Goal: Transaction & Acquisition: Purchase product/service

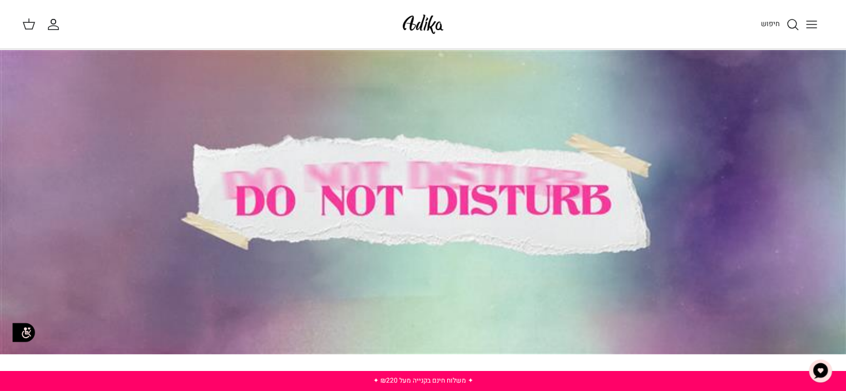
click at [809, 28] on icon "Toggle menu" at bounding box center [811, 24] width 13 height 13
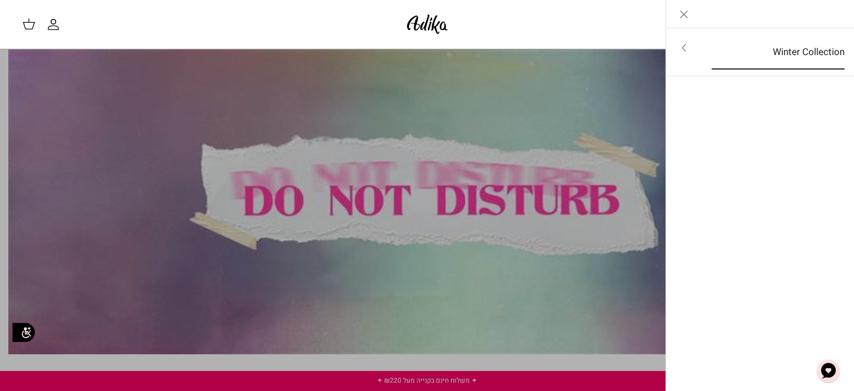
click at [803, 49] on link "Winter Collection" at bounding box center [778, 52] width 153 height 34
click at [803, 49] on link "לכל הפריטים" at bounding box center [760, 49] width 177 height 28
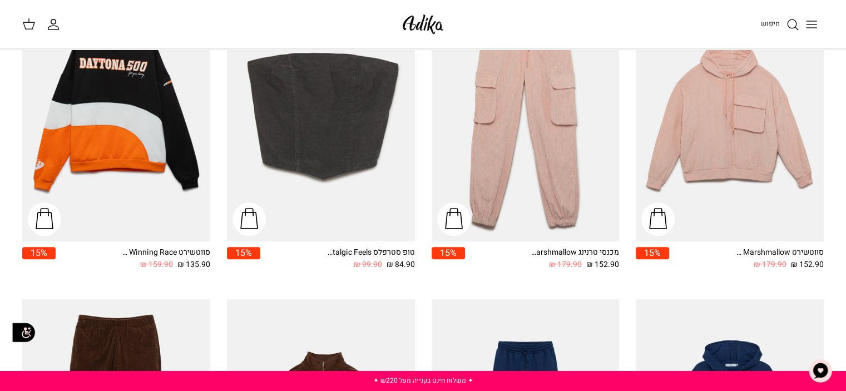
scroll to position [451, 0]
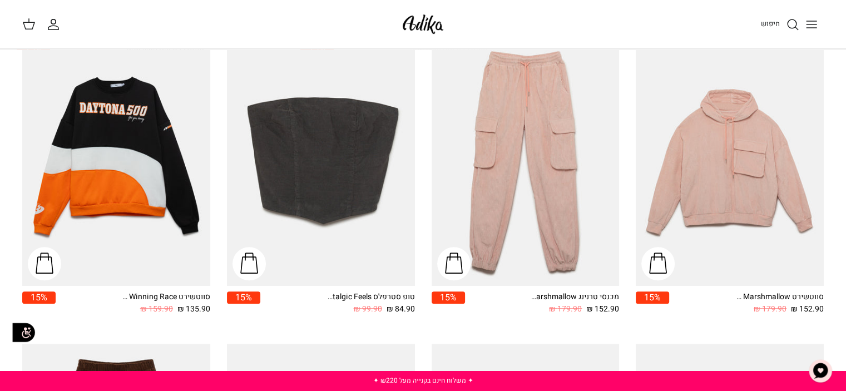
click at [421, 22] on img at bounding box center [422, 24] width 47 height 26
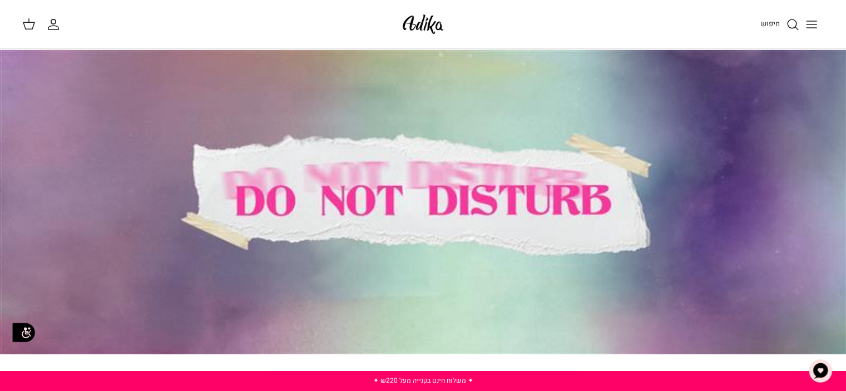
click at [449, 135] on div at bounding box center [423, 201] width 846 height 305
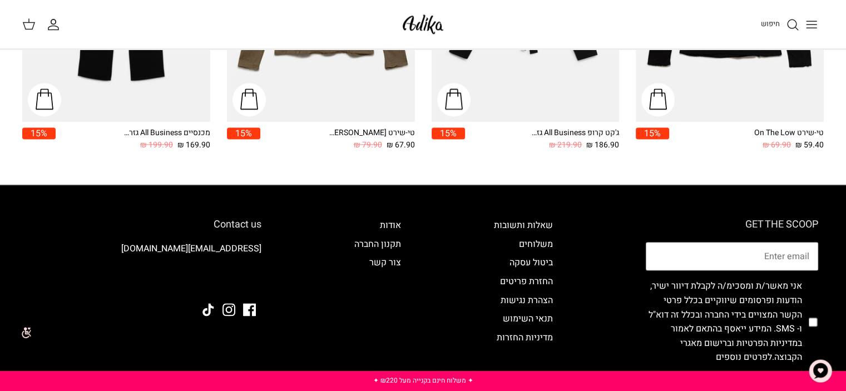
scroll to position [1545, 0]
